Goal: Use online tool/utility: Utilize a website feature to perform a specific function

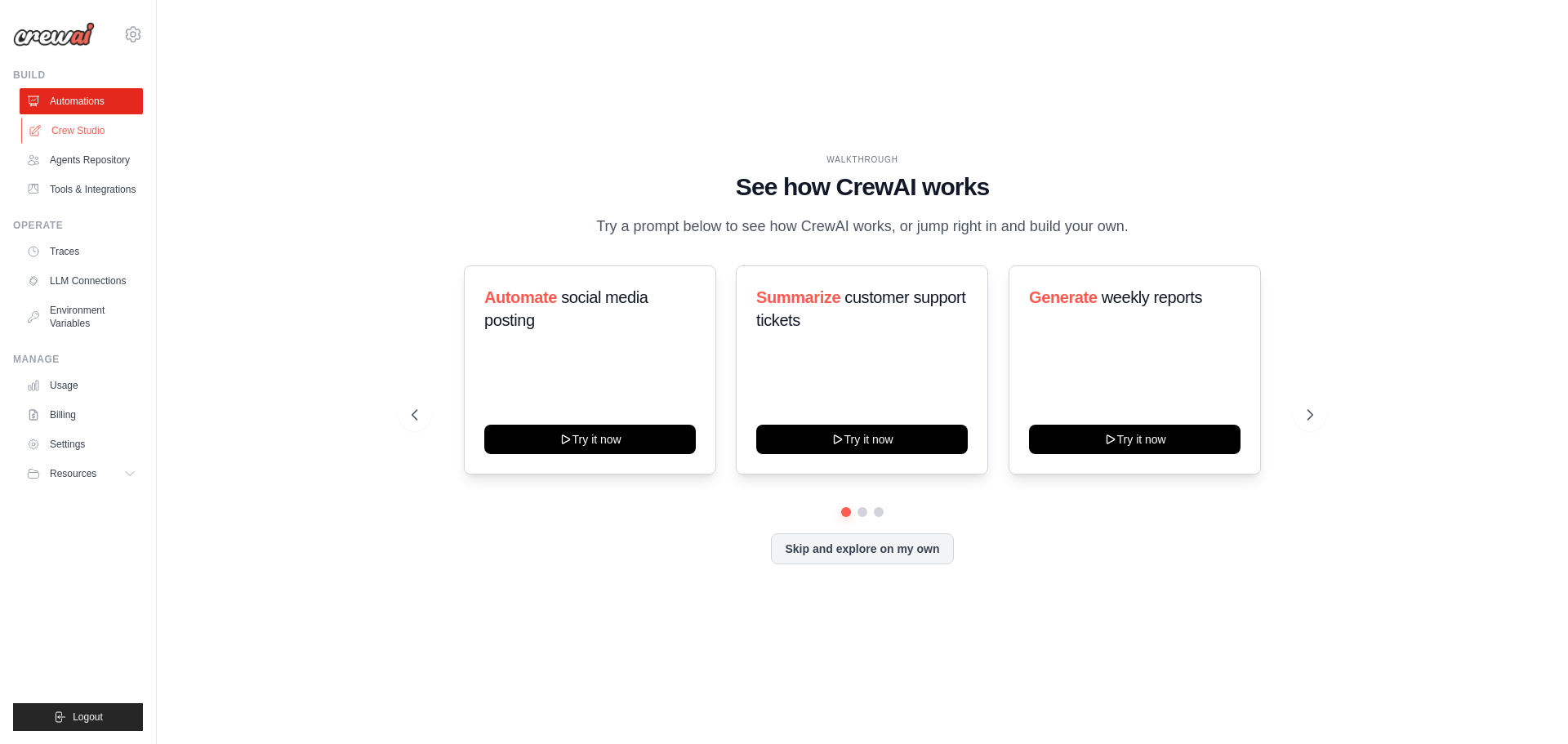
click at [116, 136] on link "Crew Studio" at bounding box center [83, 130] width 124 height 26
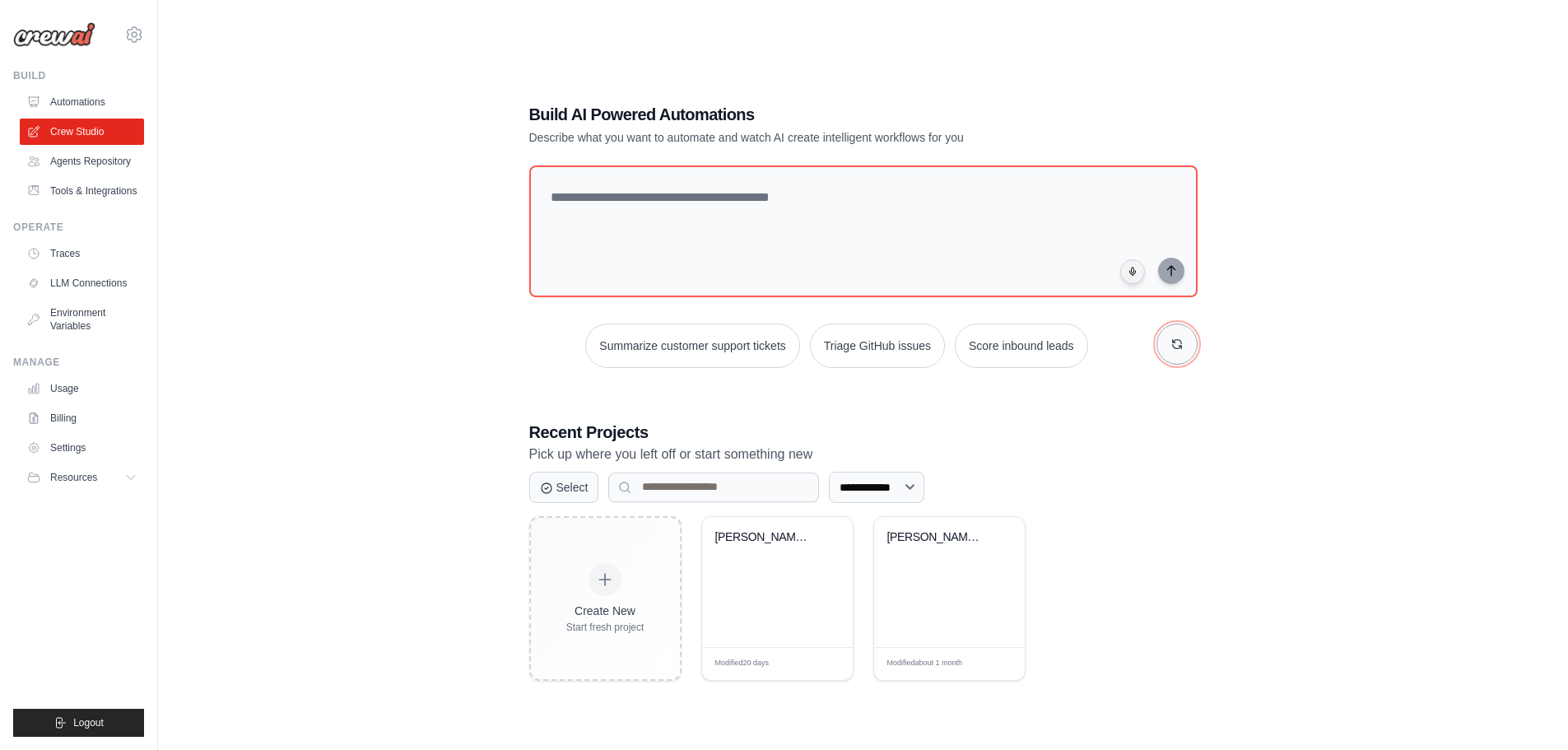
click at [1187, 359] on button "button" at bounding box center [1177, 344] width 41 height 41
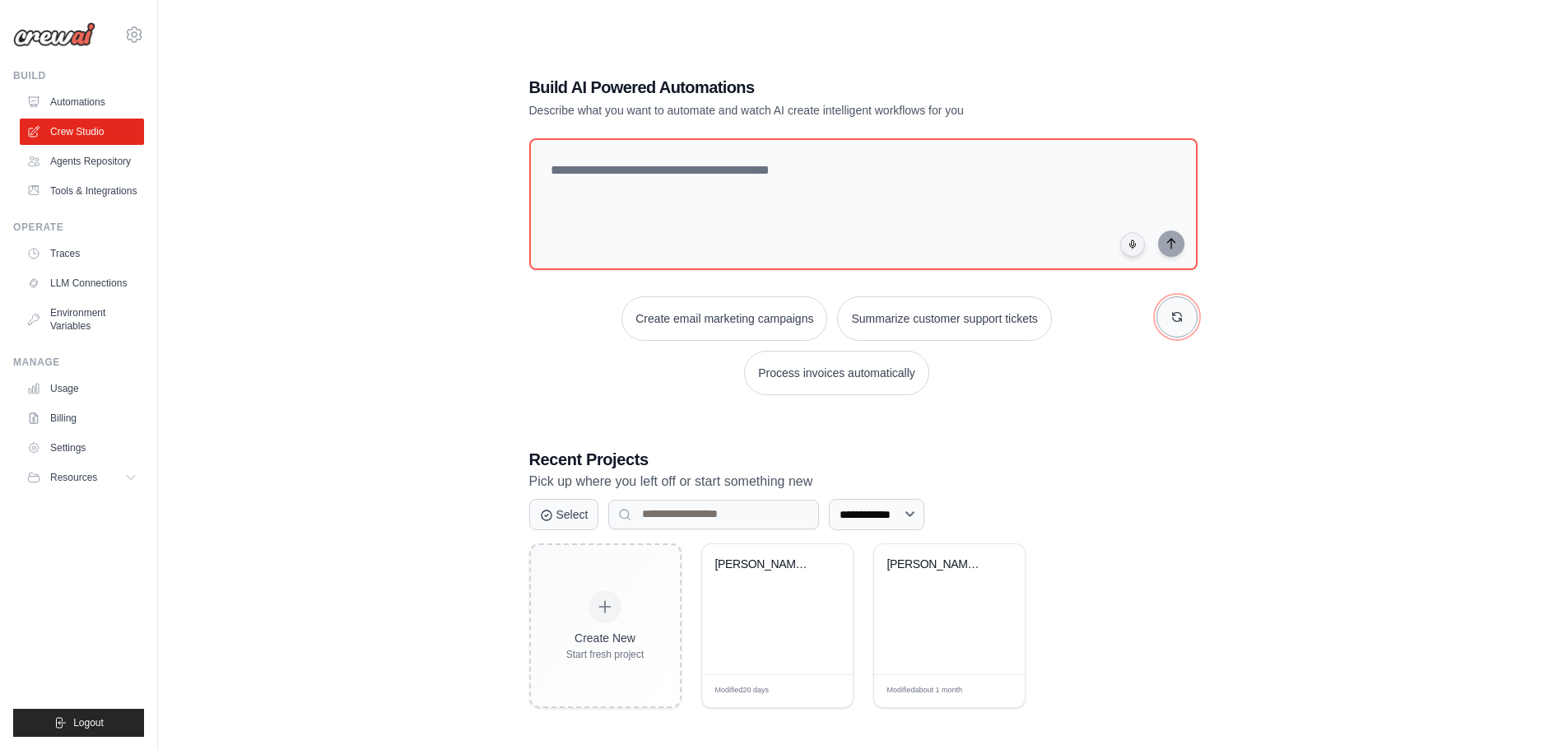
click at [1173, 311] on icon "button" at bounding box center [1177, 317] width 13 height 13
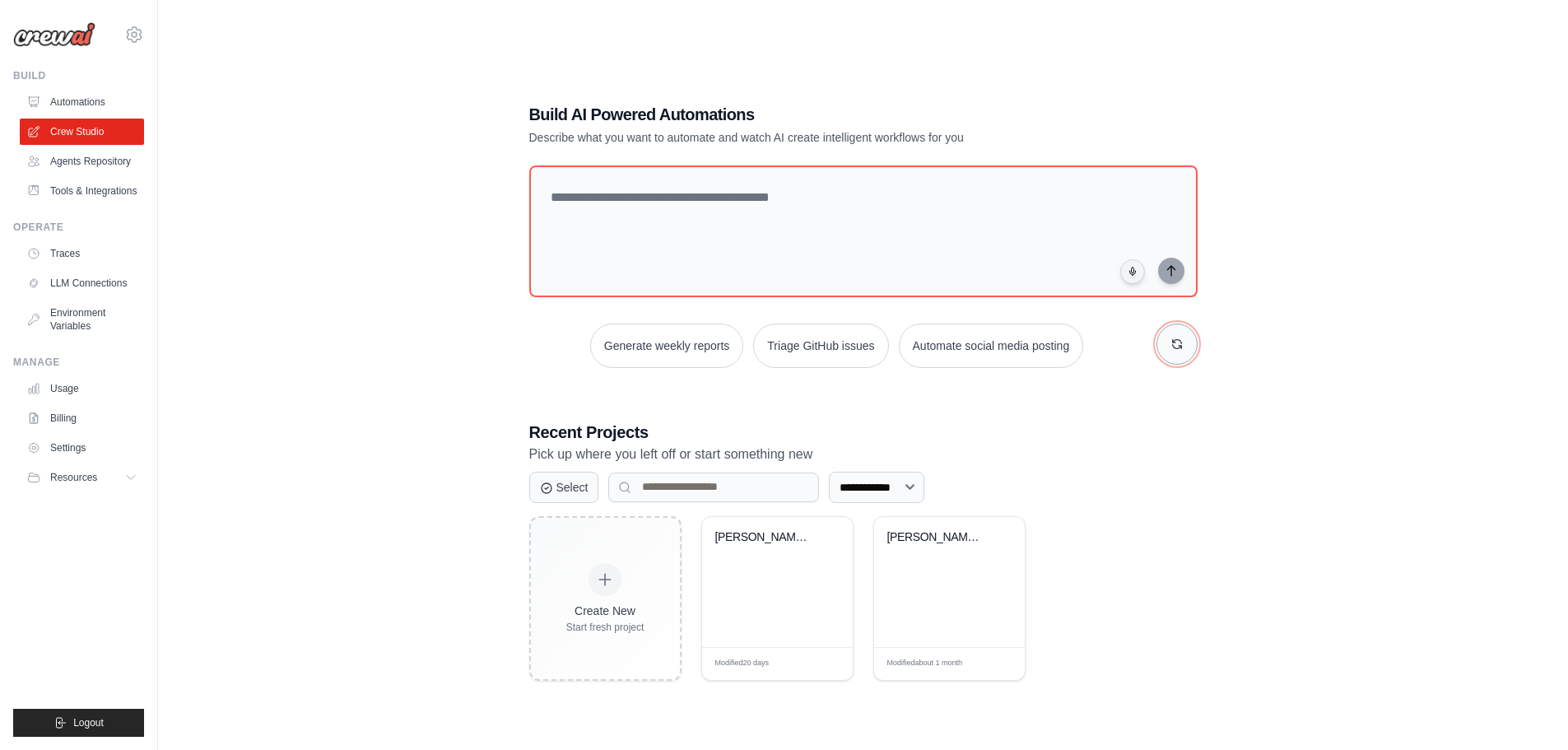
click at [1185, 347] on button "button" at bounding box center [1177, 344] width 41 height 41
